Goal: Obtain resource: Download file/media

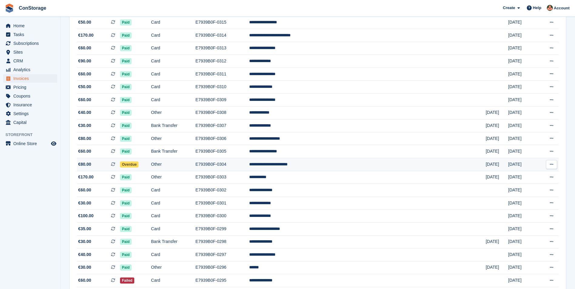
scroll to position [243, 0]
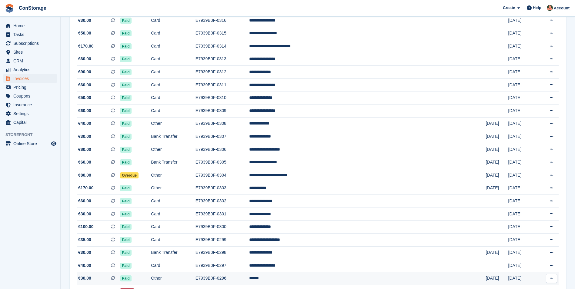
click at [196, 214] on td "Other" at bounding box center [173, 278] width 45 height 13
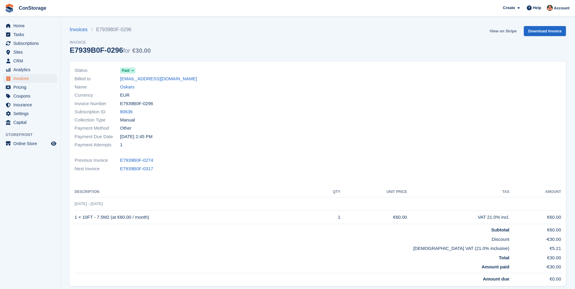
click at [503, 30] on link "View on Stripe" at bounding box center [504, 31] width 32 height 10
click at [18, 77] on span "Invoices" at bounding box center [31, 78] width 36 height 8
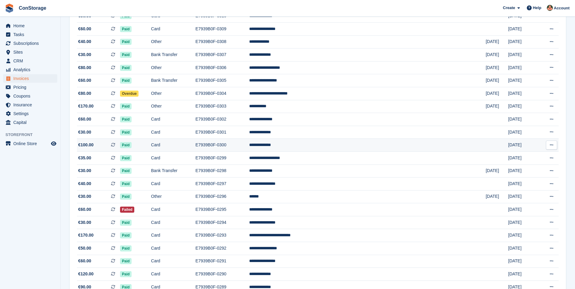
scroll to position [334, 0]
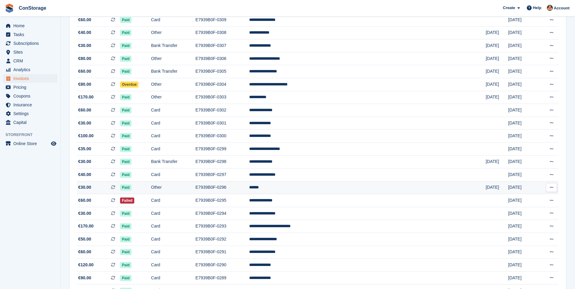
click at [249, 184] on td "E7939B0F-0296" at bounding box center [223, 187] width 54 height 13
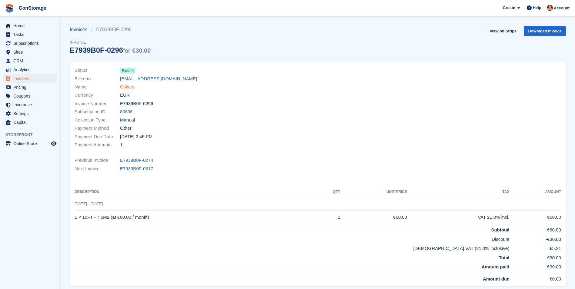
click at [128, 88] on link "Oskars" at bounding box center [127, 87] width 15 height 7
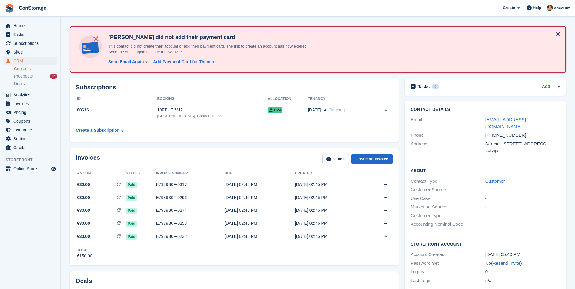
scroll to position [30, 0]
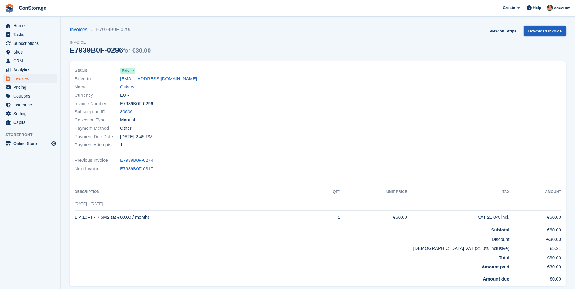
click at [546, 33] on link "Download Invoice" at bounding box center [545, 31] width 42 height 10
click at [536, 30] on link "Download Invoice" at bounding box center [545, 31] width 42 height 10
click at [503, 32] on link "View on Stripe" at bounding box center [504, 31] width 32 height 10
click at [126, 88] on link "Oskars" at bounding box center [127, 87] width 15 height 7
click at [30, 82] on span "Invoices" at bounding box center [31, 78] width 36 height 8
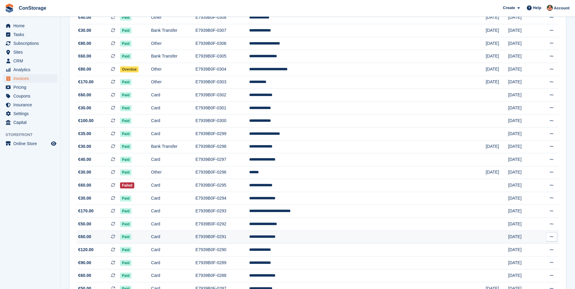
scroll to position [334, 0]
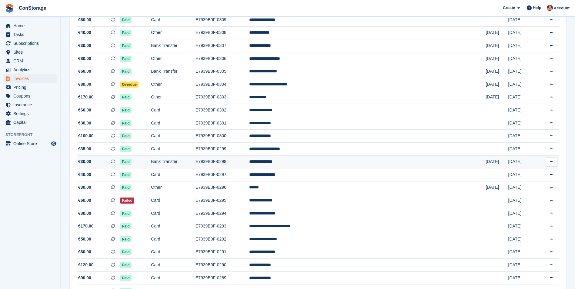
click at [195, 157] on td "Bank Transfer" at bounding box center [173, 162] width 45 height 13
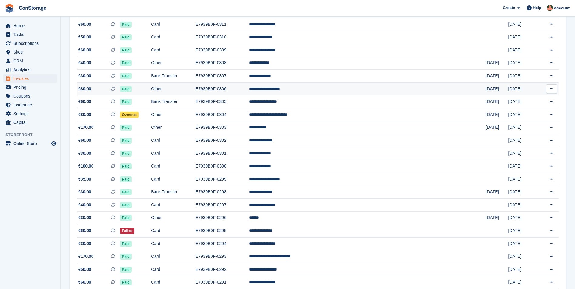
click at [249, 90] on td "E7939B0F-0306" at bounding box center [223, 89] width 54 height 13
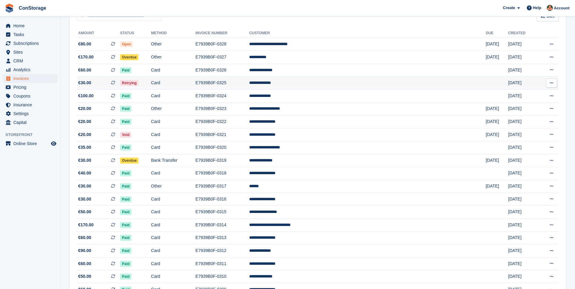
scroll to position [91, 0]
